Goal: Task Accomplishment & Management: Use online tool/utility

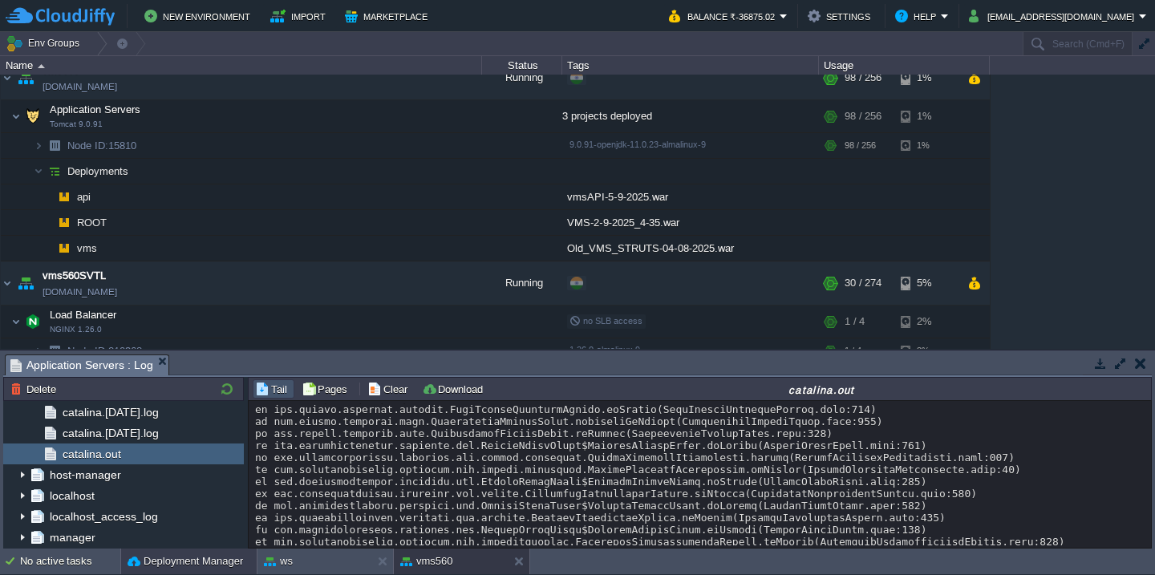
scroll to position [7149, 0]
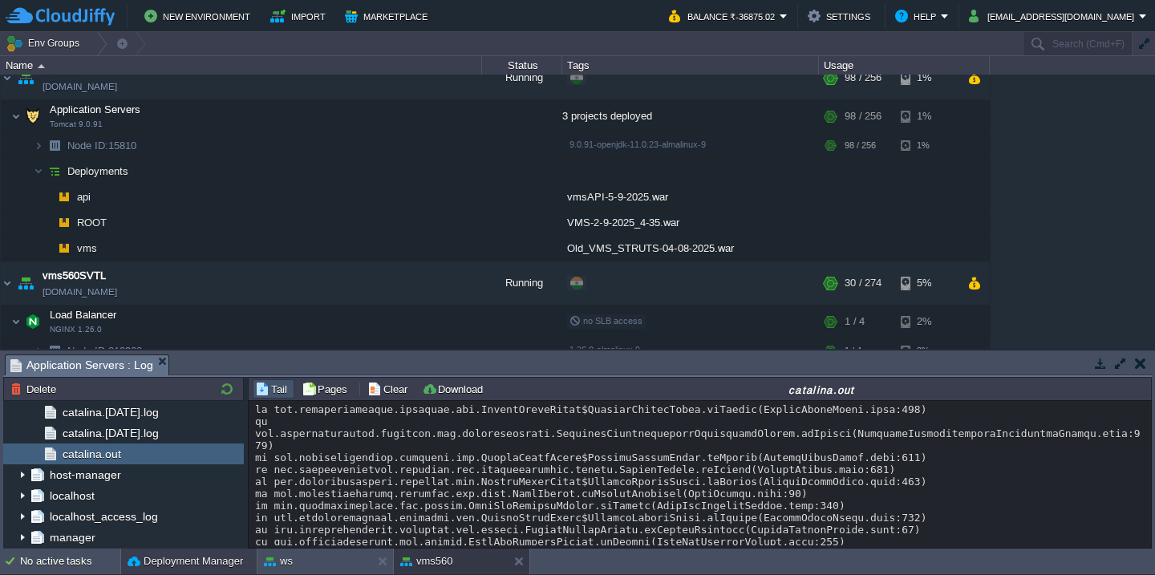
click at [169, 560] on button "Deployment Manager" at bounding box center [186, 562] width 116 height 16
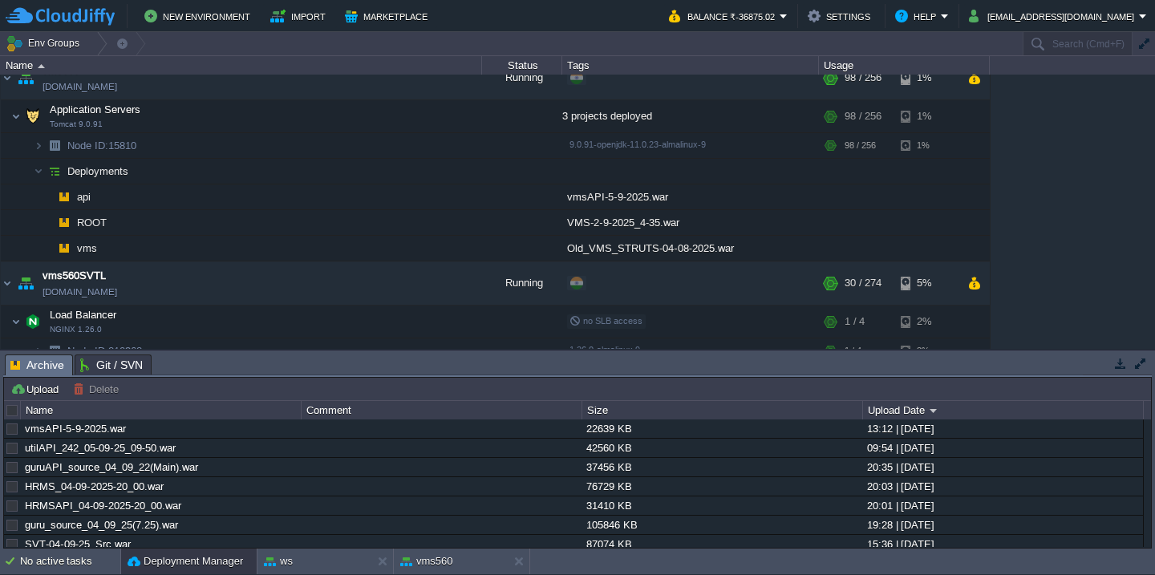
scroll to position [0, 0]
click at [30, 384] on button "Upload" at bounding box center [36, 389] width 53 height 14
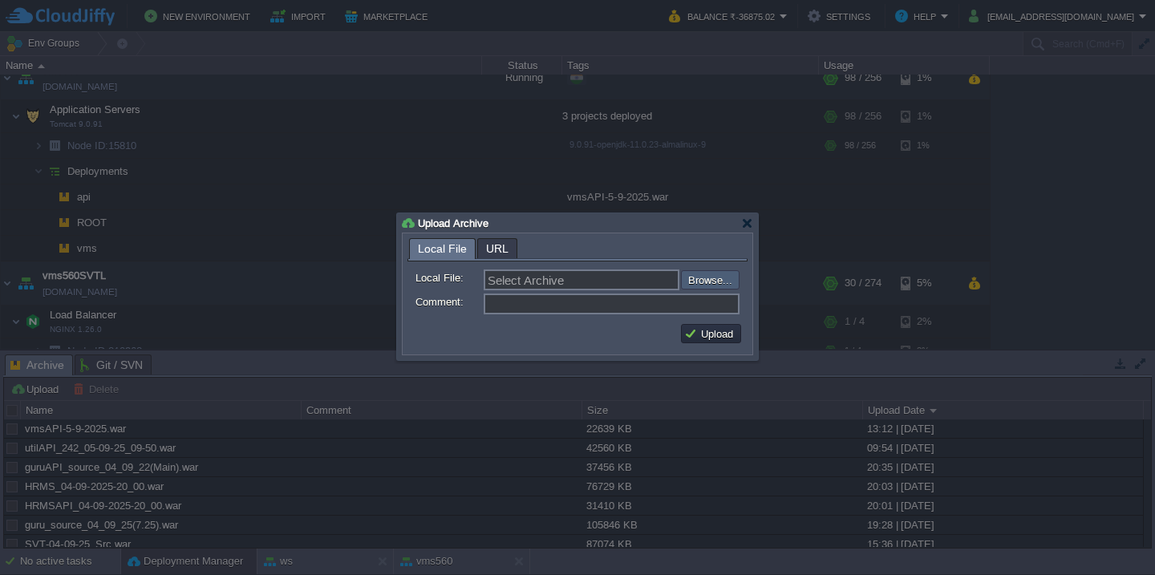
click at [724, 277] on input "file" at bounding box center [638, 279] width 203 height 19
type input "C:\fakepath\vmsAPI-05-09-25_main.war"
type input "vmsAPI-05-09-25_main.war"
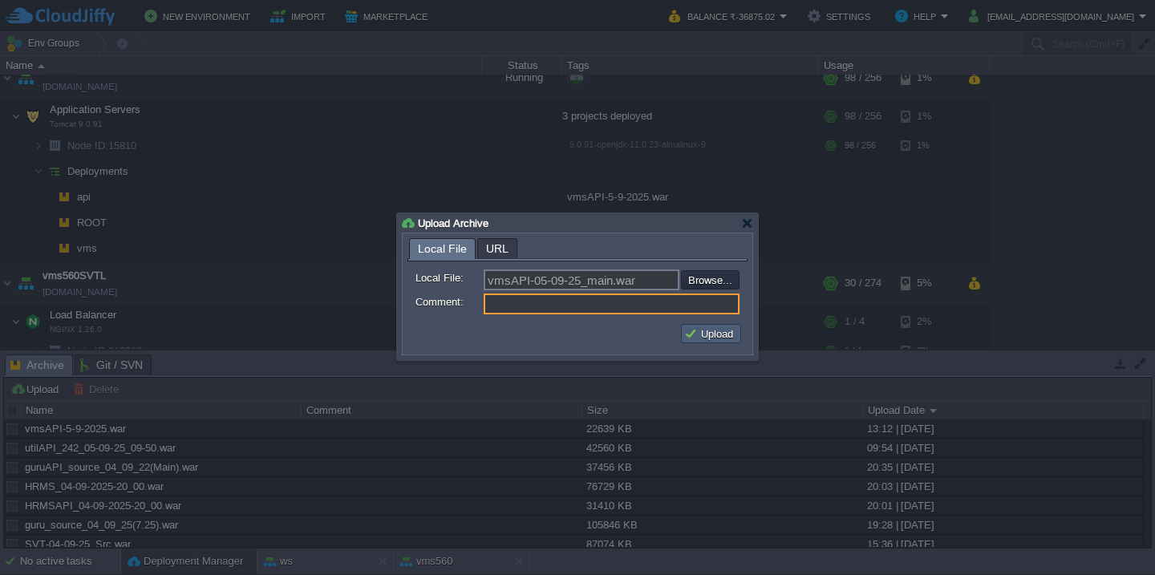
click at [702, 338] on button "Upload" at bounding box center [711, 334] width 54 height 14
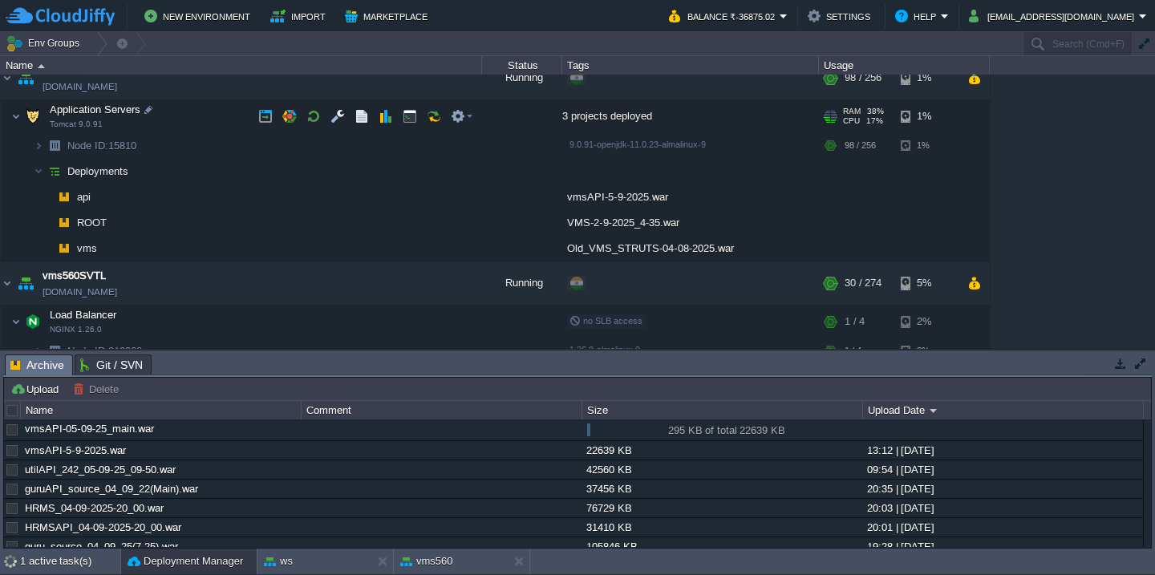
click at [217, 116] on td "Application Servers Tomcat 9.0.91" at bounding box center [241, 116] width 481 height 33
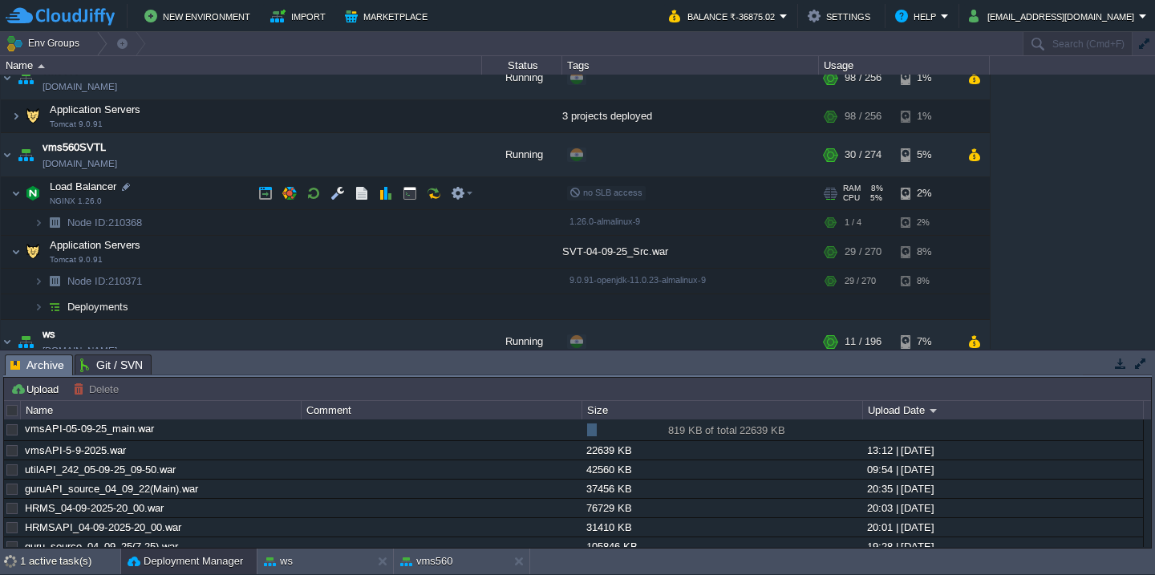
click at [200, 198] on td "Load Balancer NGINX 1.26.0" at bounding box center [241, 193] width 481 height 33
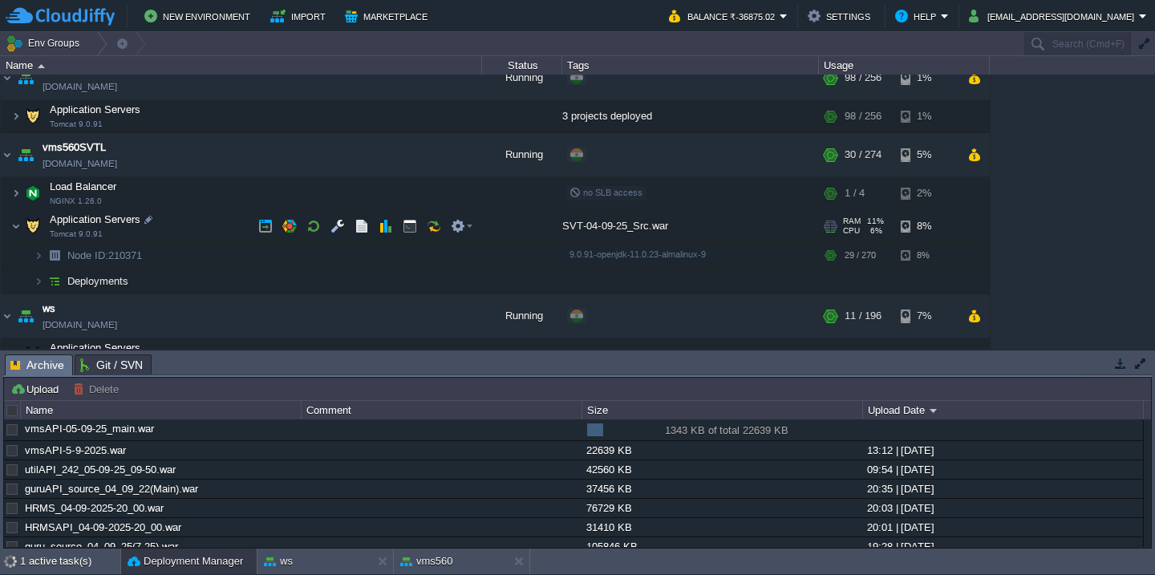
click at [191, 222] on td "Application Servers Tomcat 9.0.91" at bounding box center [241, 226] width 481 height 33
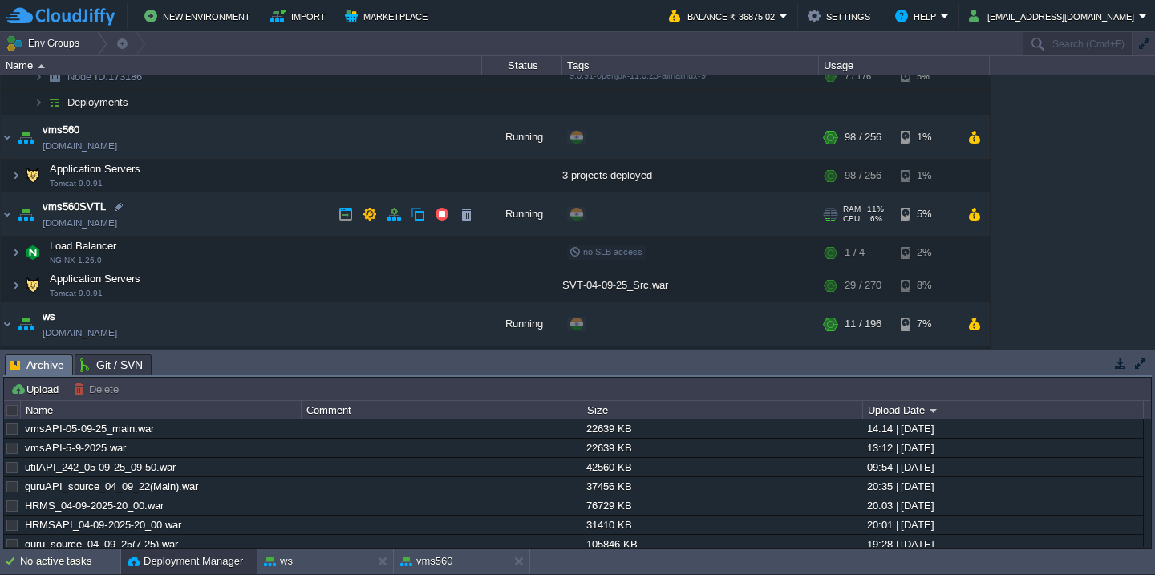
scroll to position [1303, 0]
click at [185, 167] on td "Application Servers Tomcat 9.0.91" at bounding box center [241, 176] width 481 height 33
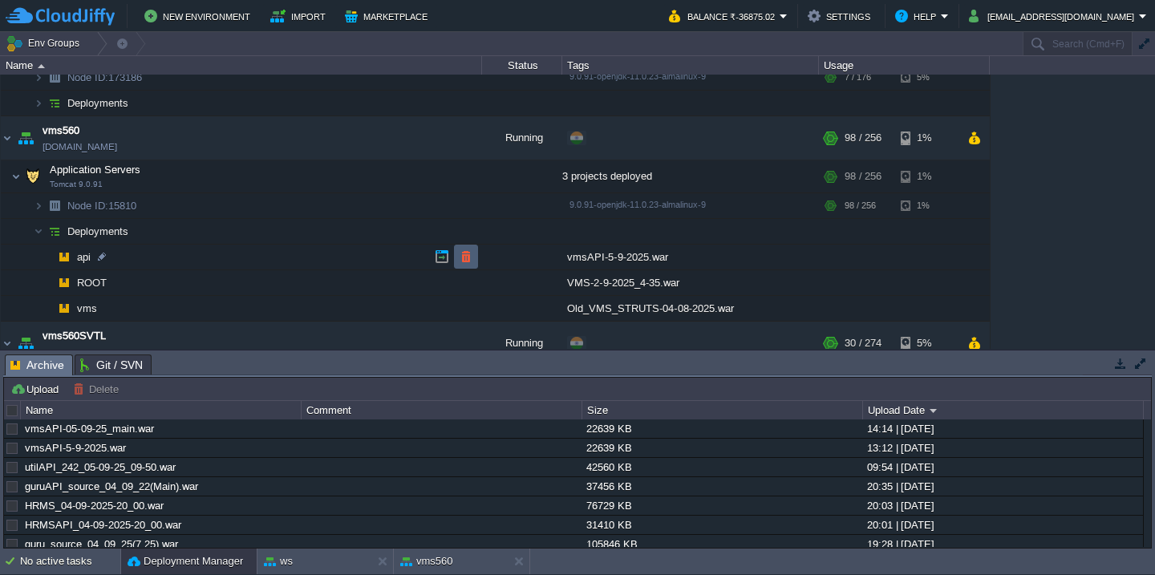
click at [459, 254] on button "button" at bounding box center [466, 257] width 14 height 14
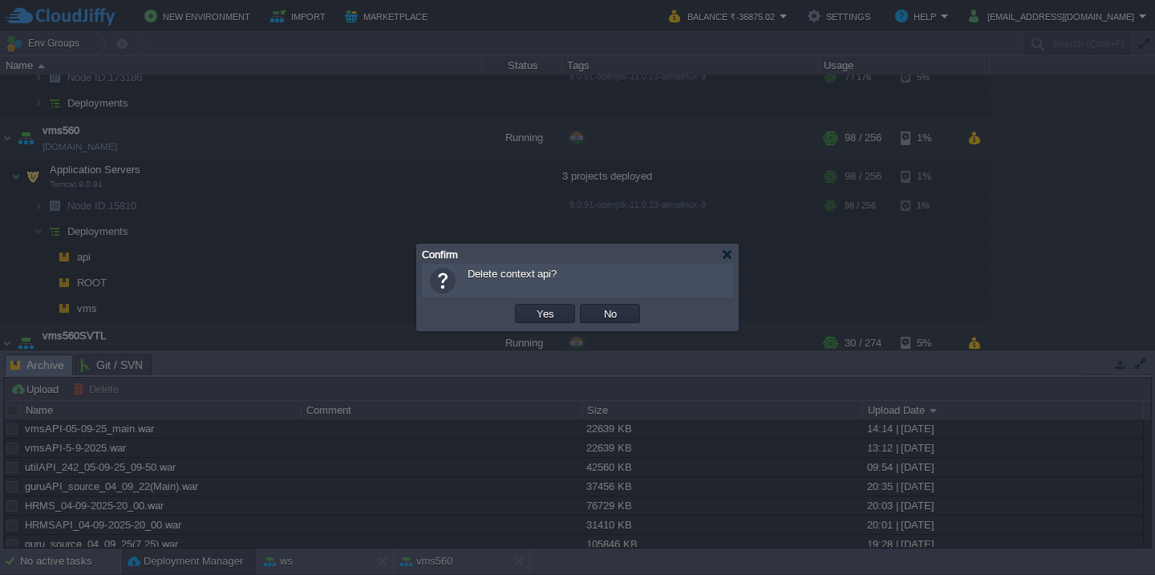
click at [532, 306] on button "Yes" at bounding box center [545, 313] width 27 height 14
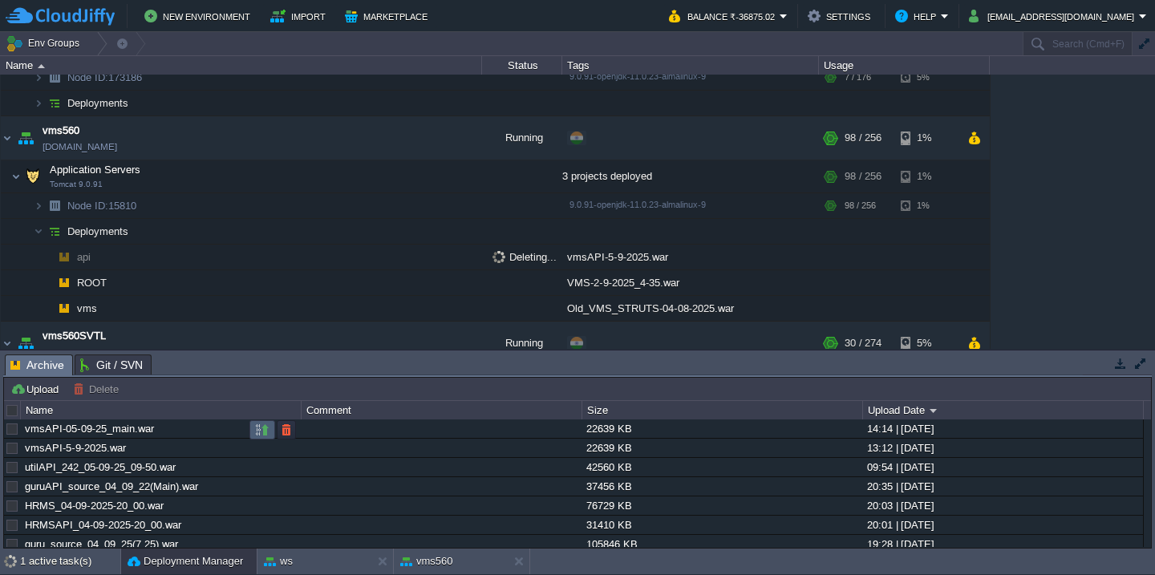
click at [257, 430] on button "button" at bounding box center [262, 430] width 14 height 14
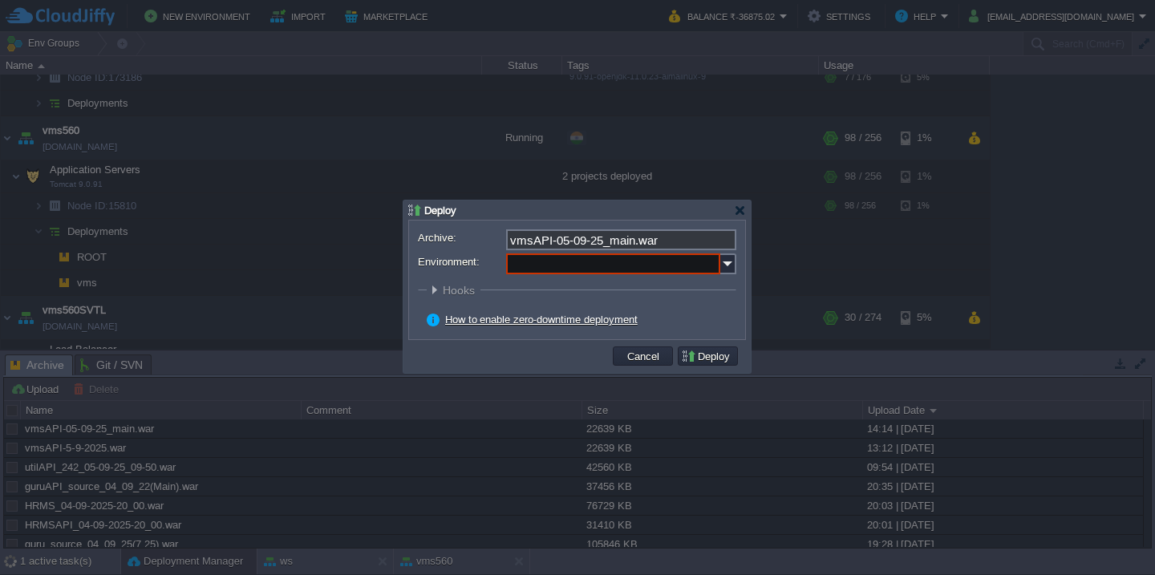
click at [550, 260] on input "Environment:" at bounding box center [613, 264] width 214 height 21
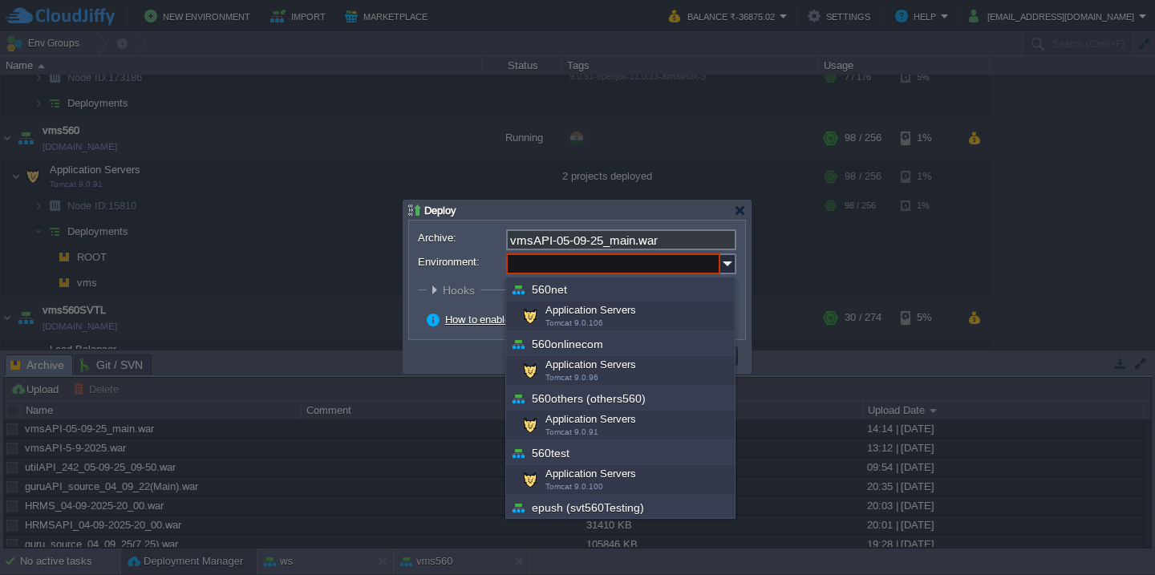
scroll to position [578, 0]
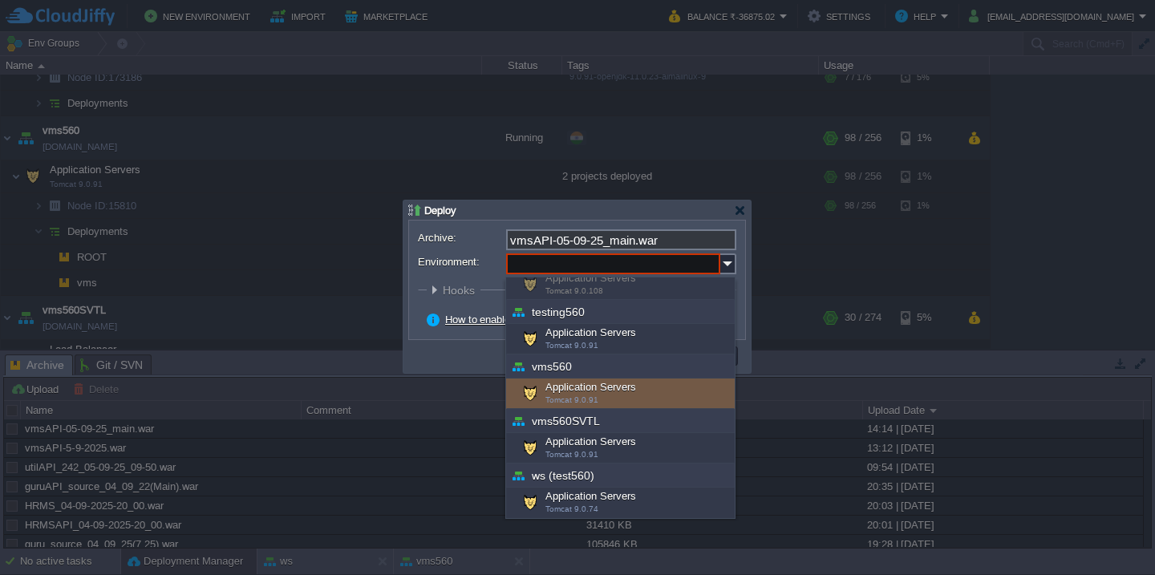
click at [586, 388] on div "Application Servers Tomcat 9.0.91" at bounding box center [620, 394] width 229 height 30
type input "Application Servers (vms560)"
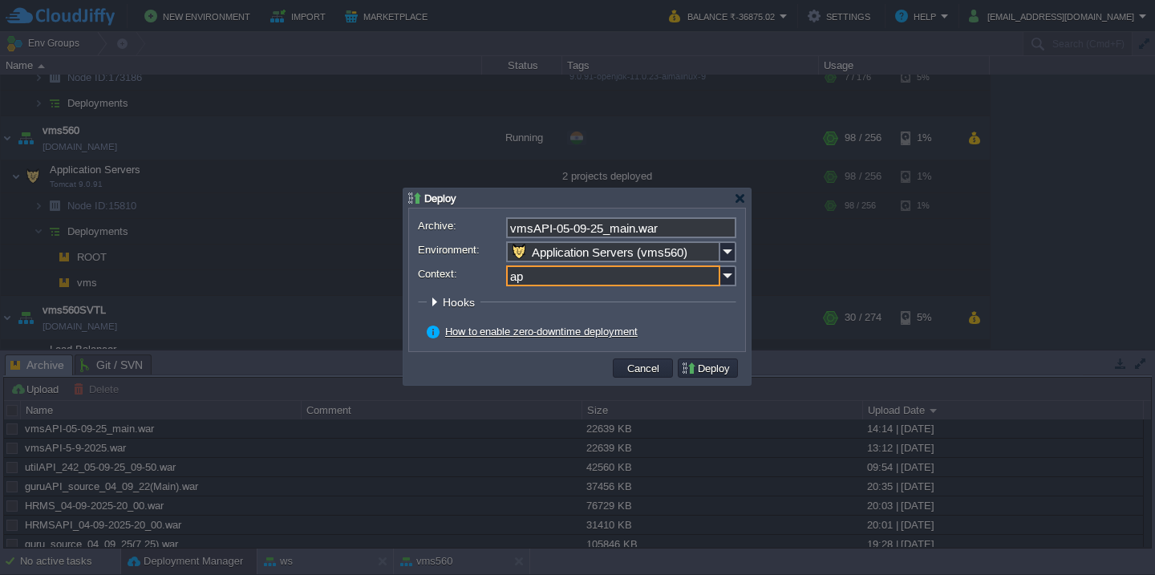
type input "api"
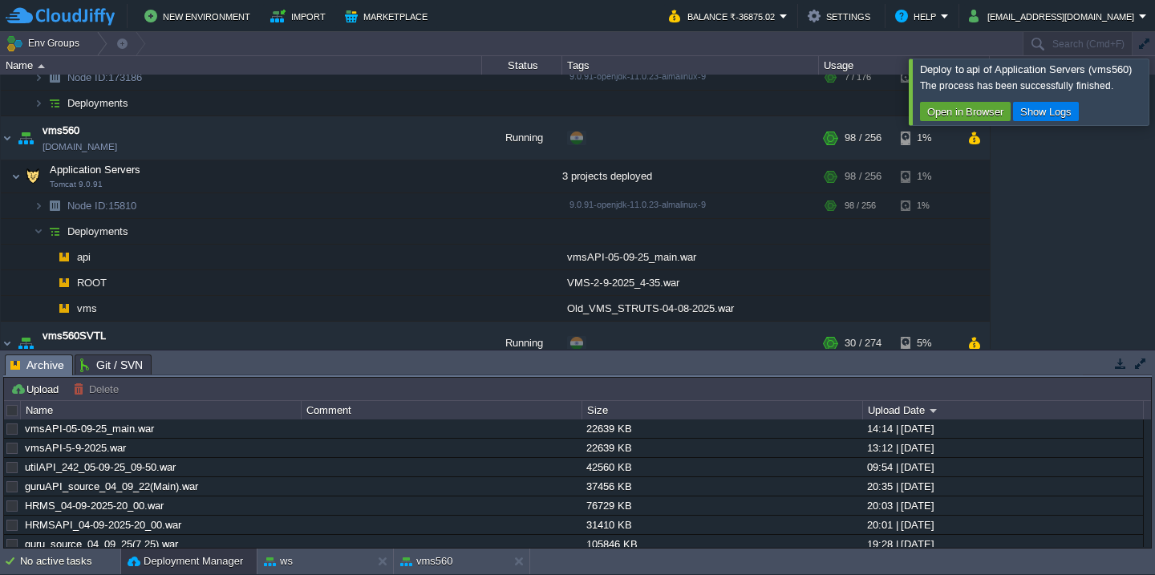
click at [1155, 93] on div at bounding box center [1175, 92] width 0 height 66
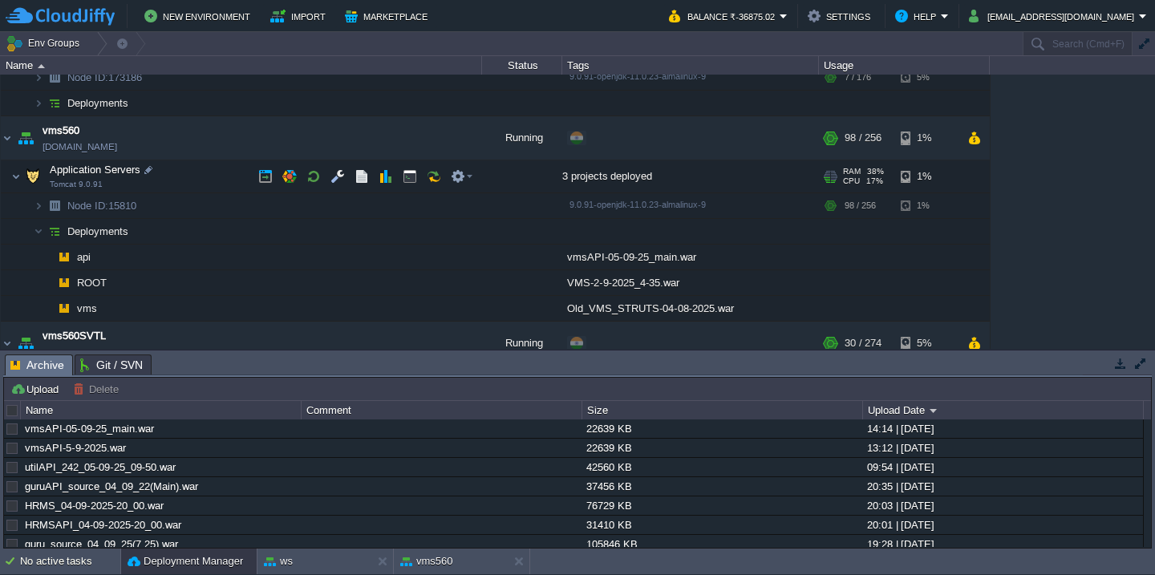
click at [229, 180] on td "Application Servers Tomcat 9.0.91" at bounding box center [241, 176] width 481 height 33
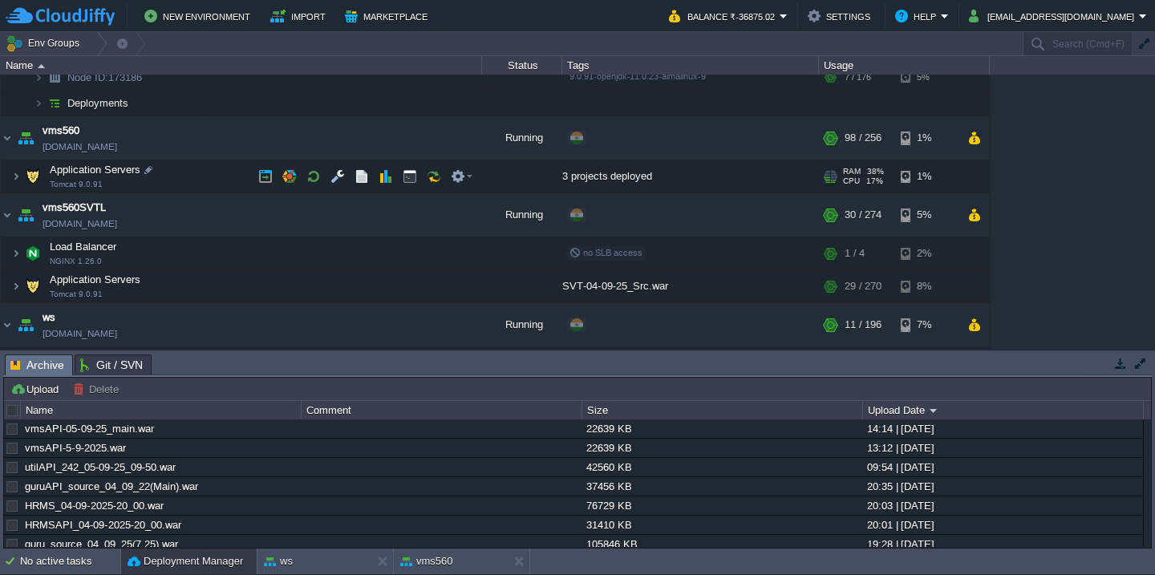
click at [217, 178] on td "Application Servers Tomcat 9.0.91" at bounding box center [241, 176] width 481 height 33
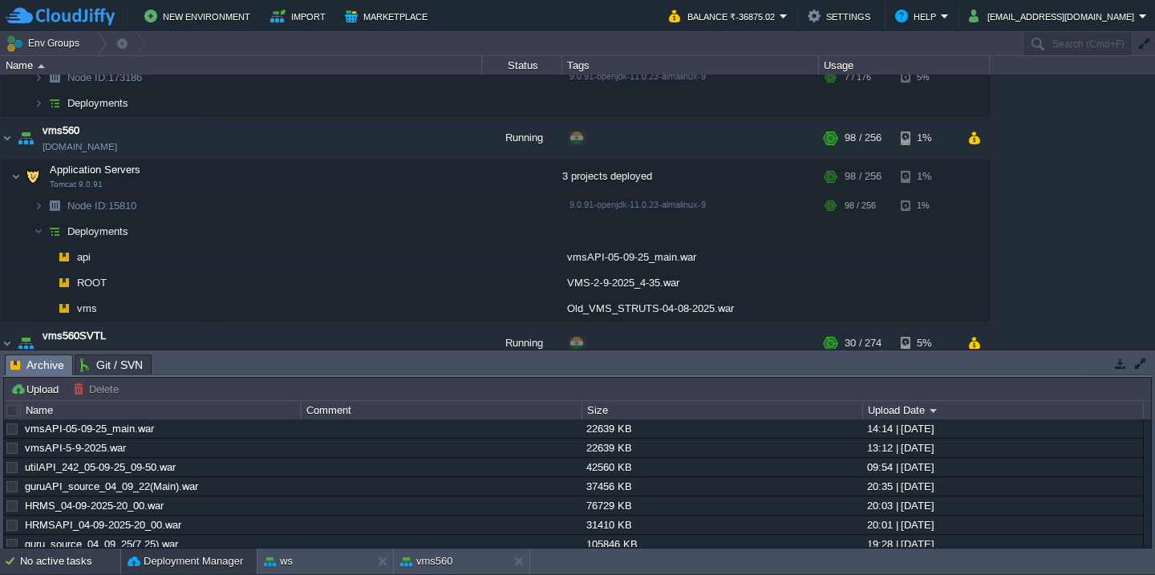
click at [49, 566] on div "No active tasks" at bounding box center [70, 562] width 100 height 26
